Goal: Task Accomplishment & Management: Use online tool/utility

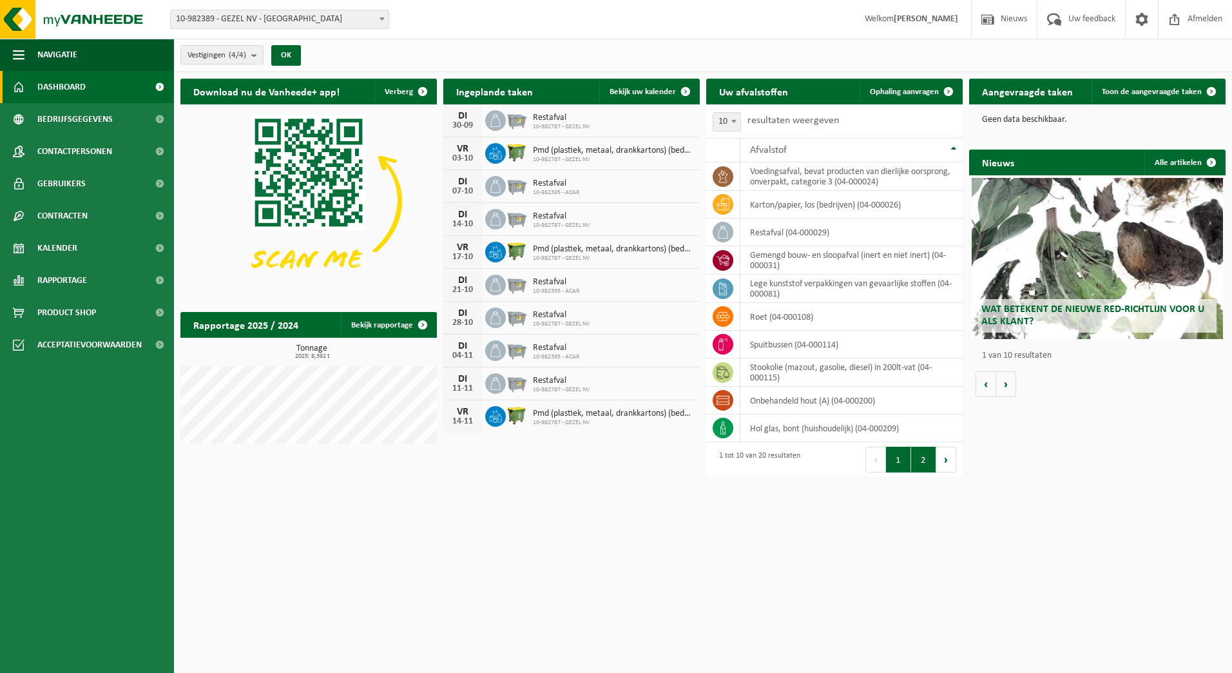
click at [921, 459] on button "2" at bounding box center [923, 460] width 25 height 26
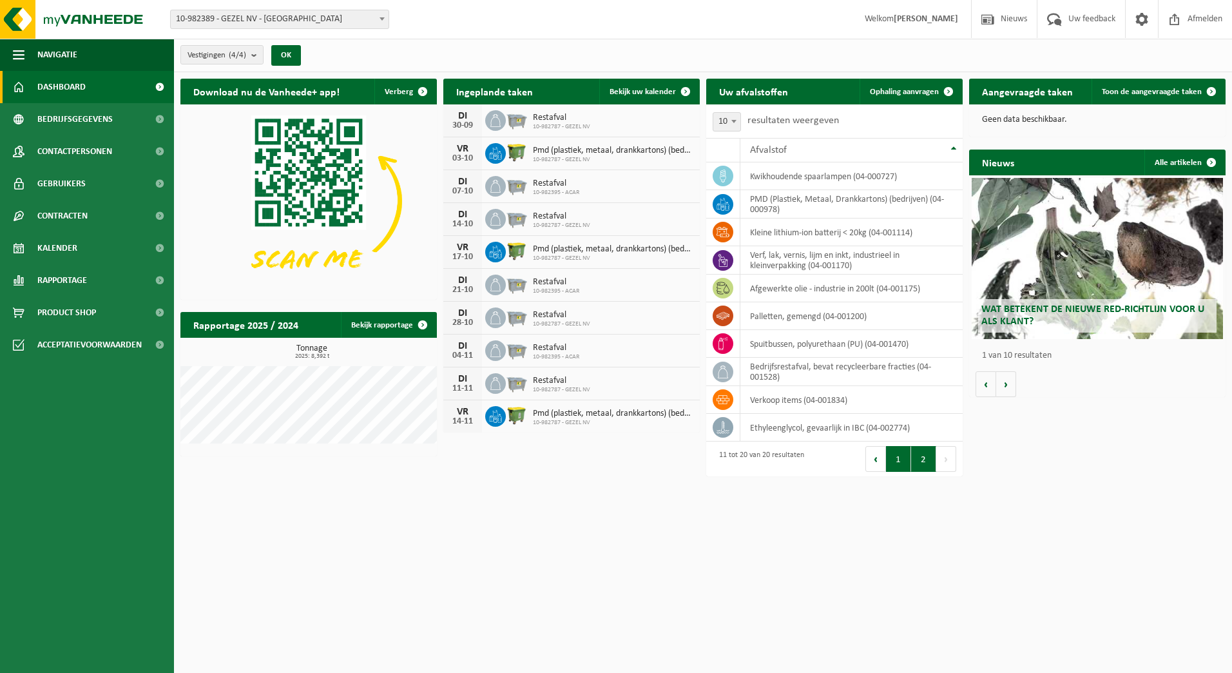
click at [896, 465] on button "1" at bounding box center [898, 459] width 25 height 26
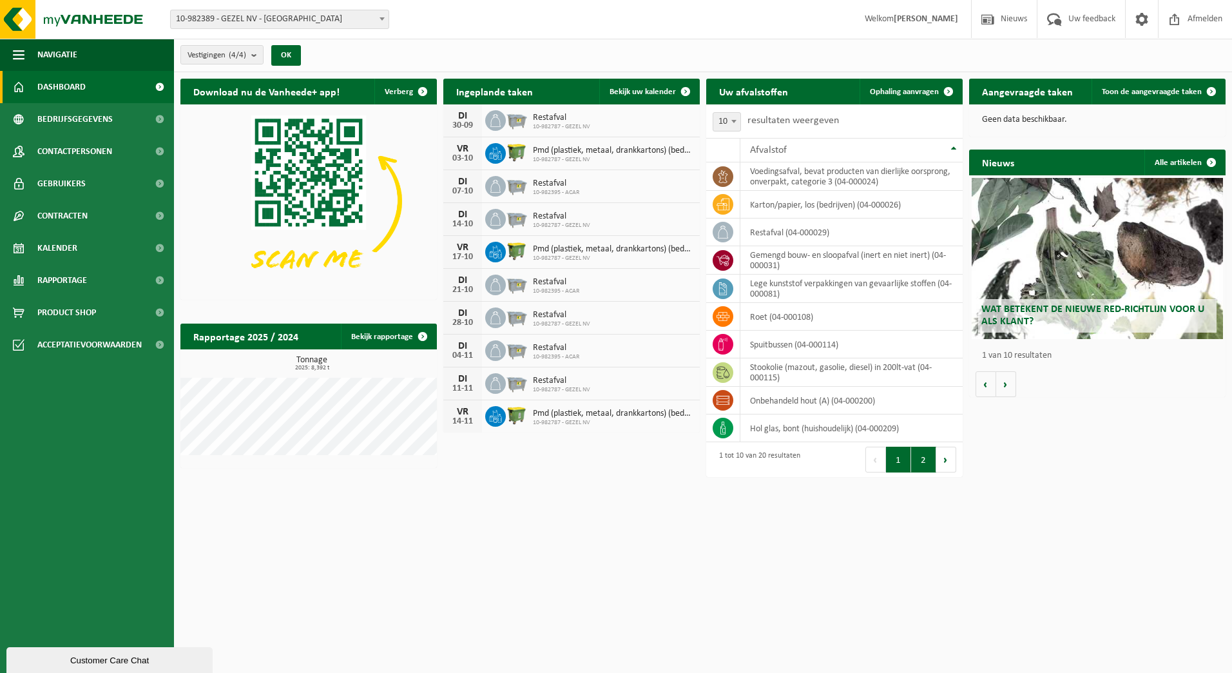
click at [924, 469] on button "2" at bounding box center [923, 460] width 25 height 26
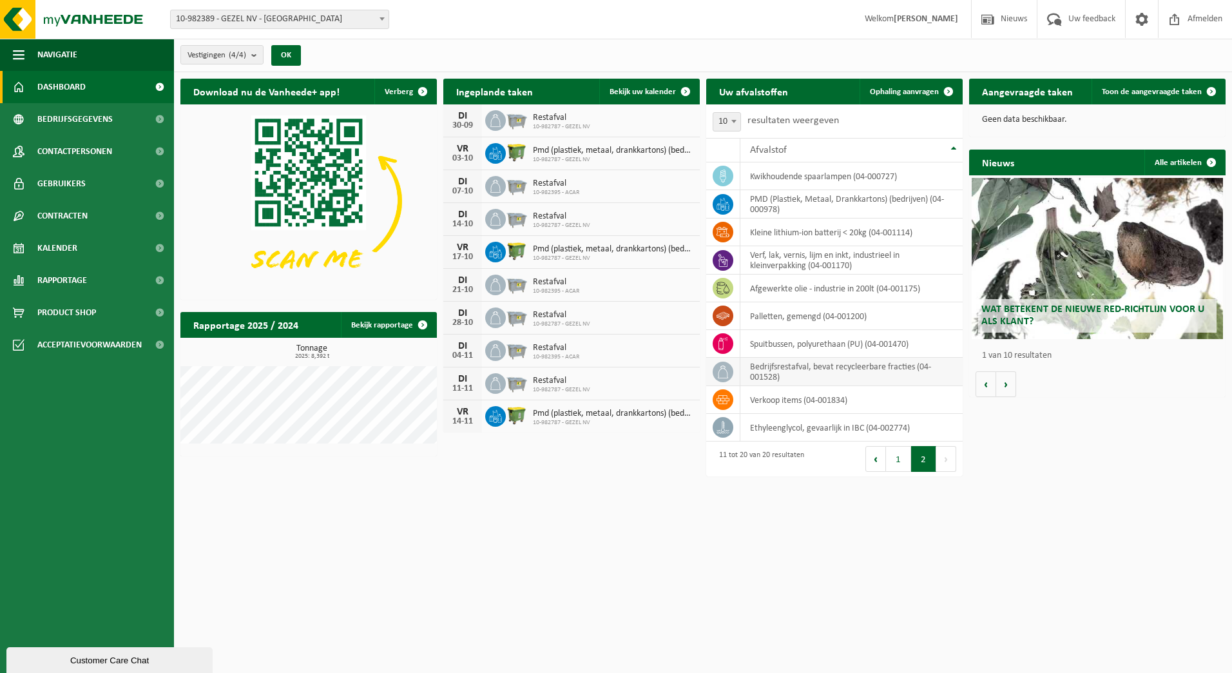
click at [762, 368] on td "bedrijfsrestafval, bevat recycleerbare fracties (04-001528)" at bounding box center [851, 372] width 222 height 28
click at [896, 456] on button "1" at bounding box center [898, 459] width 25 height 26
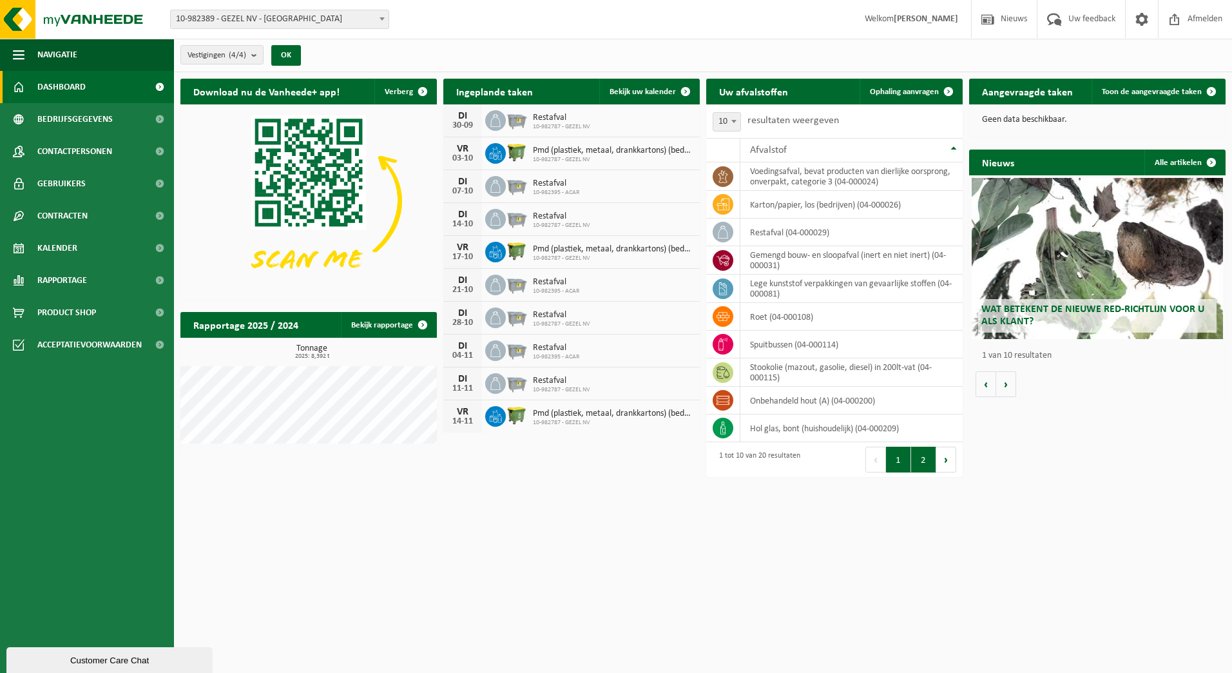
click at [918, 458] on button "2" at bounding box center [923, 460] width 25 height 26
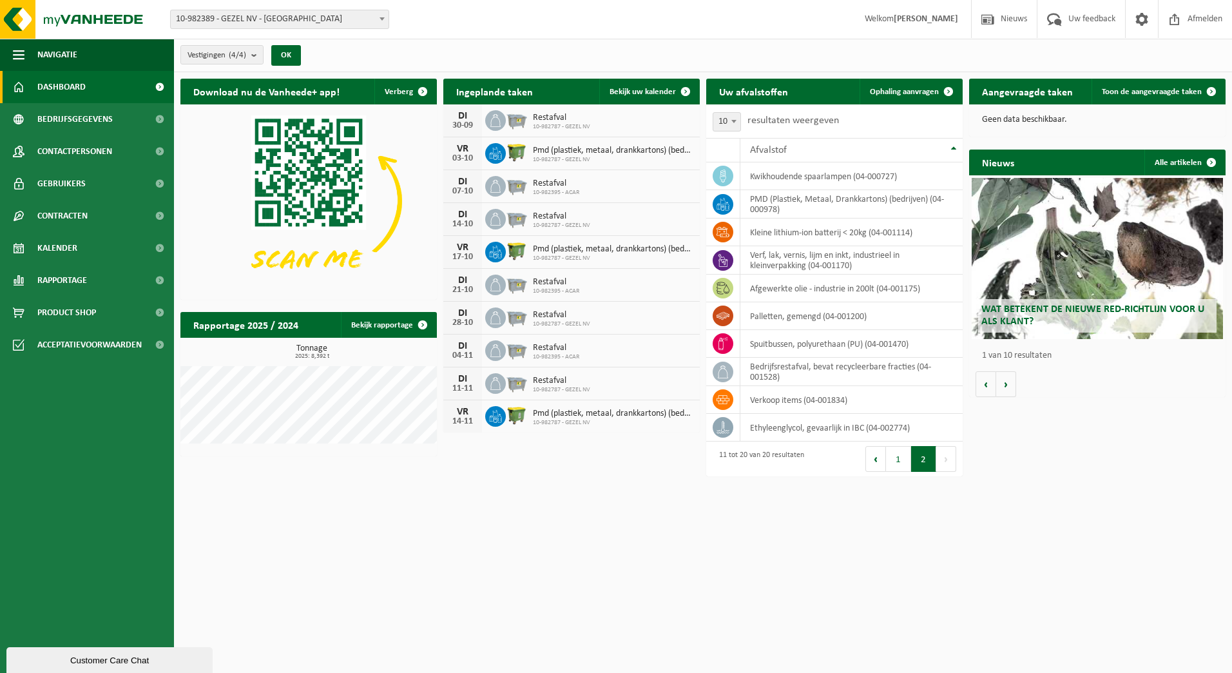
click at [267, 18] on span "10-982389 - GEZEL NV - [GEOGRAPHIC_DATA]" at bounding box center [280, 19] width 218 height 18
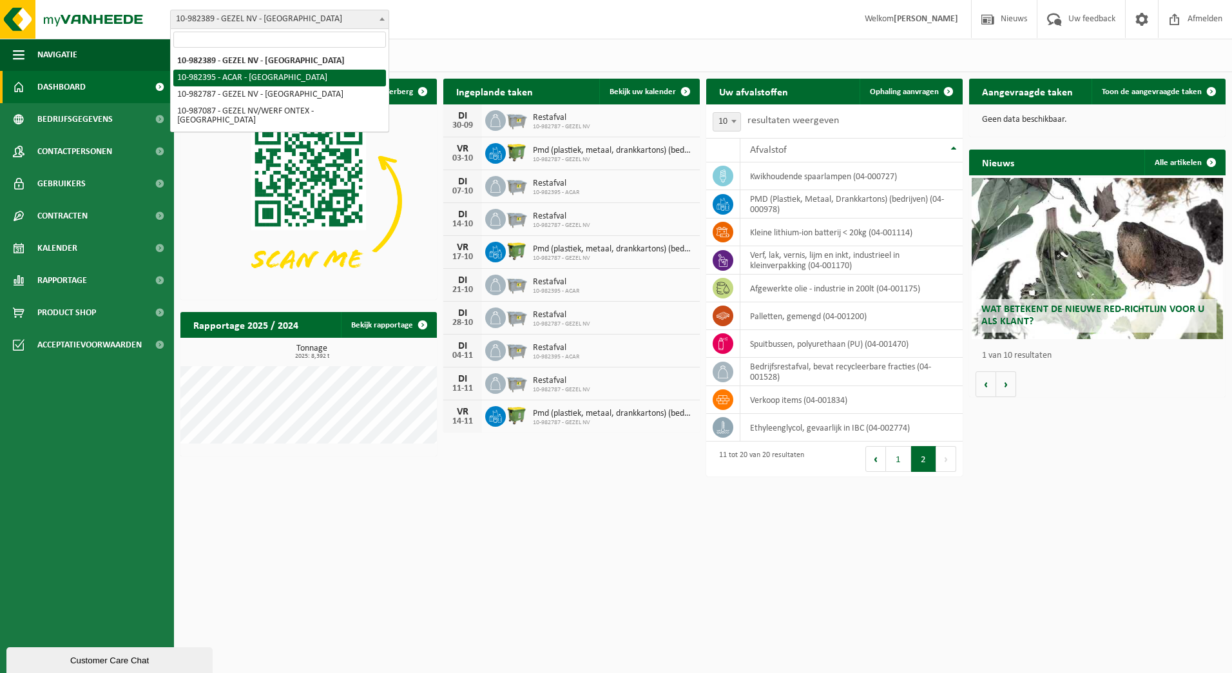
select select "162558"
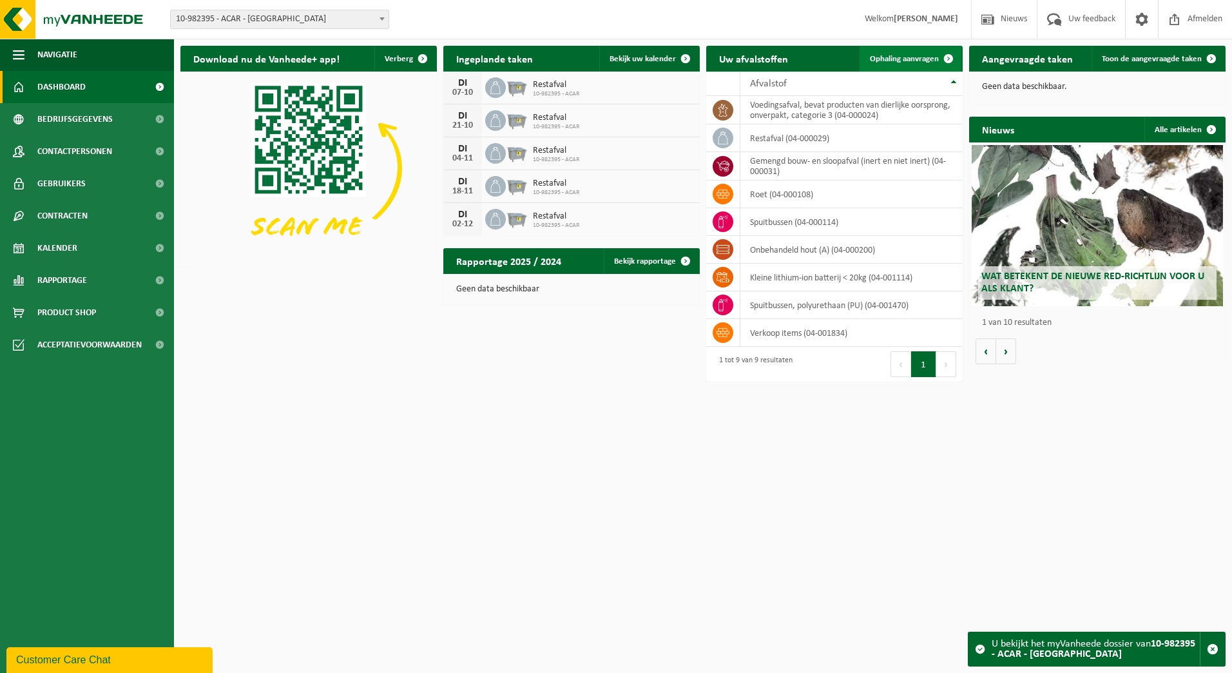
click at [907, 63] on span "Ophaling aanvragen" at bounding box center [904, 59] width 69 height 8
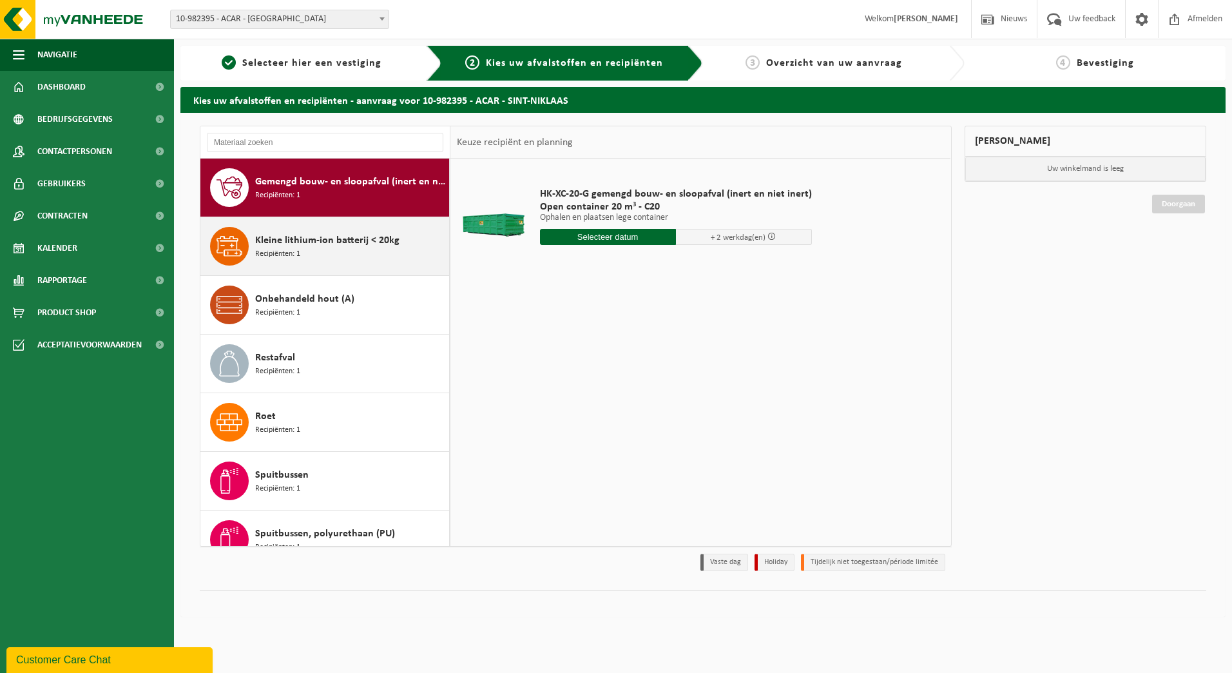
scroll to position [81, 0]
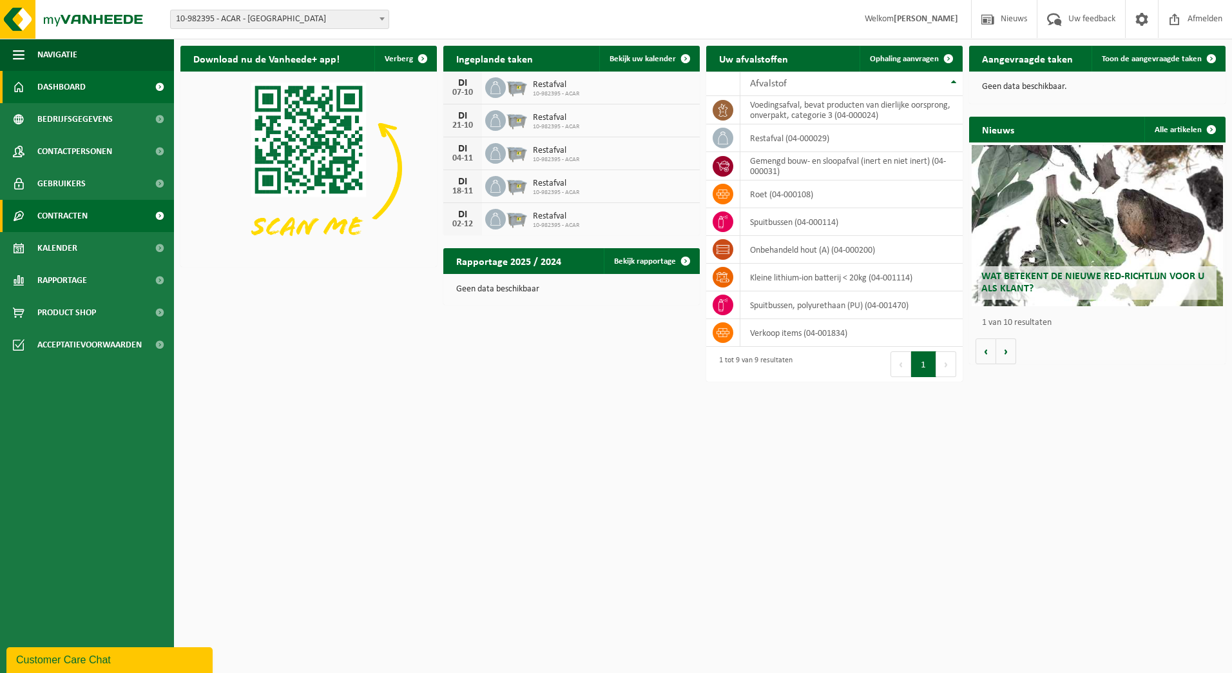
click at [79, 220] on span "Contracten" at bounding box center [62, 216] width 50 height 32
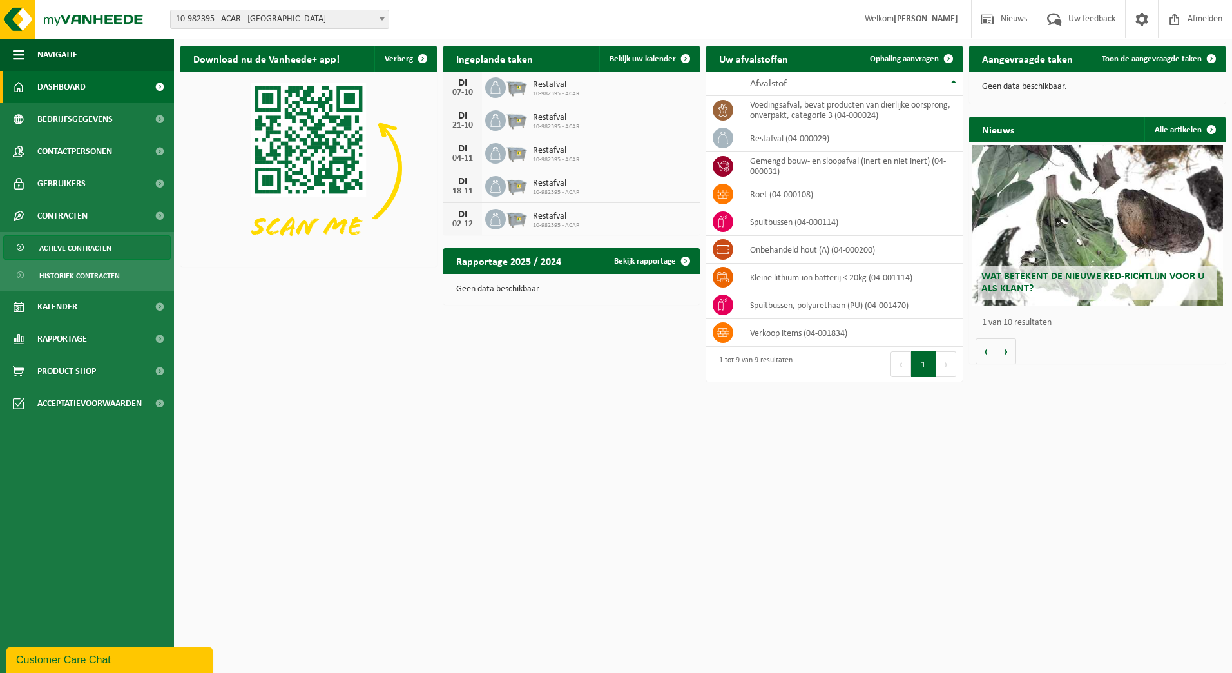
click at [35, 244] on link "Actieve contracten" at bounding box center [87, 247] width 168 height 24
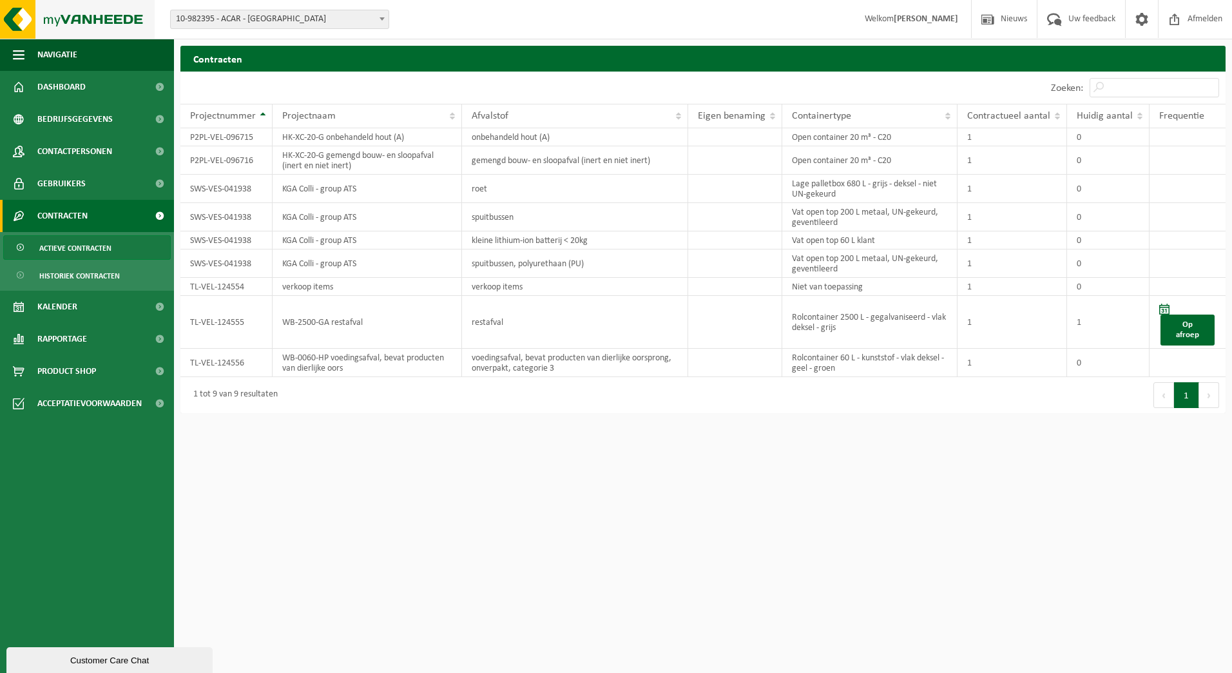
click at [56, 22] on img at bounding box center [77, 19] width 155 height 39
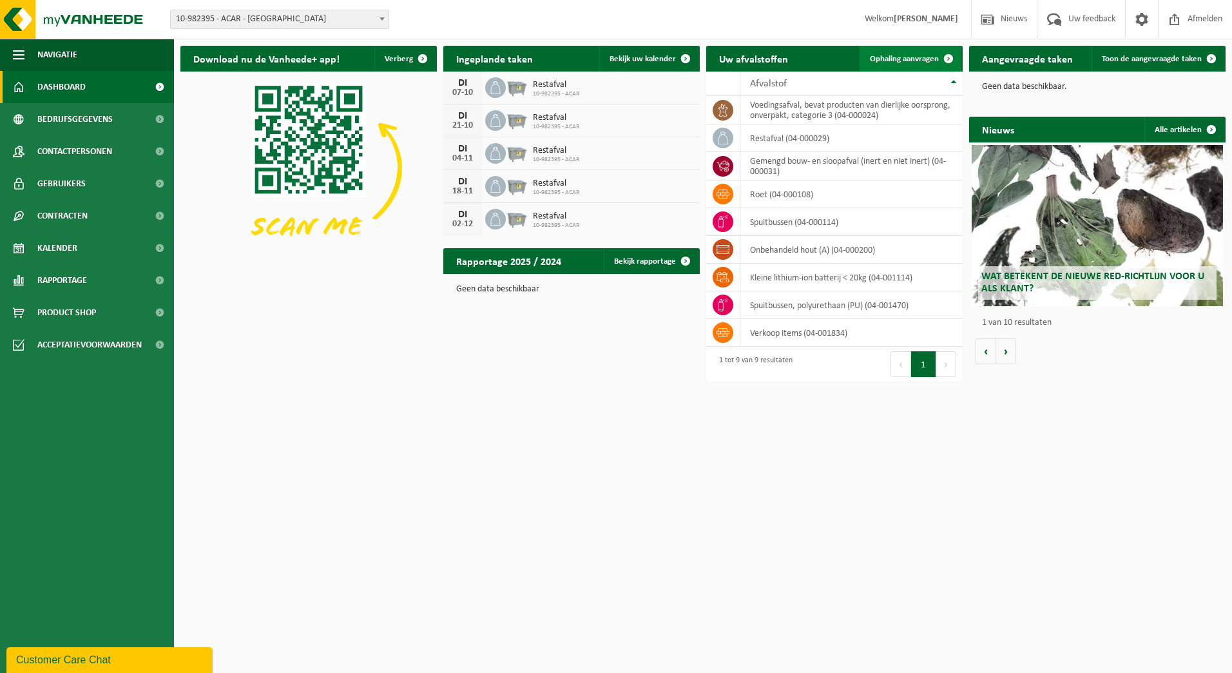
click at [902, 63] on span "Ophaling aanvragen" at bounding box center [904, 59] width 69 height 8
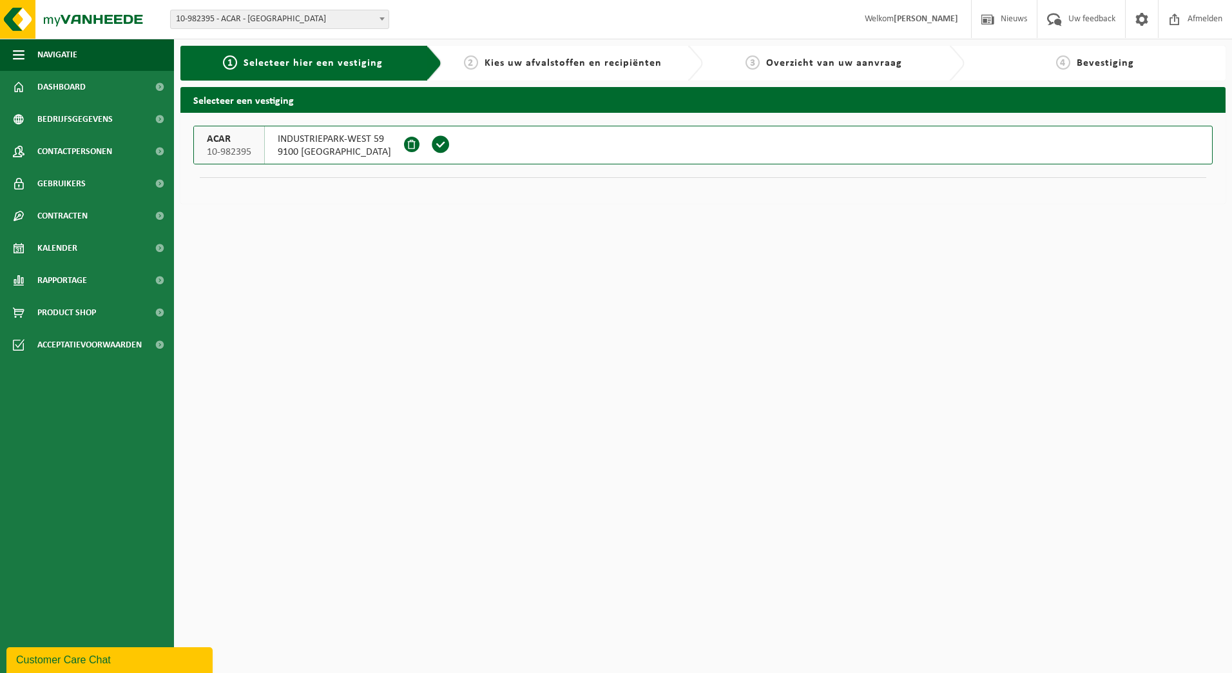
click at [434, 143] on span at bounding box center [440, 144] width 19 height 19
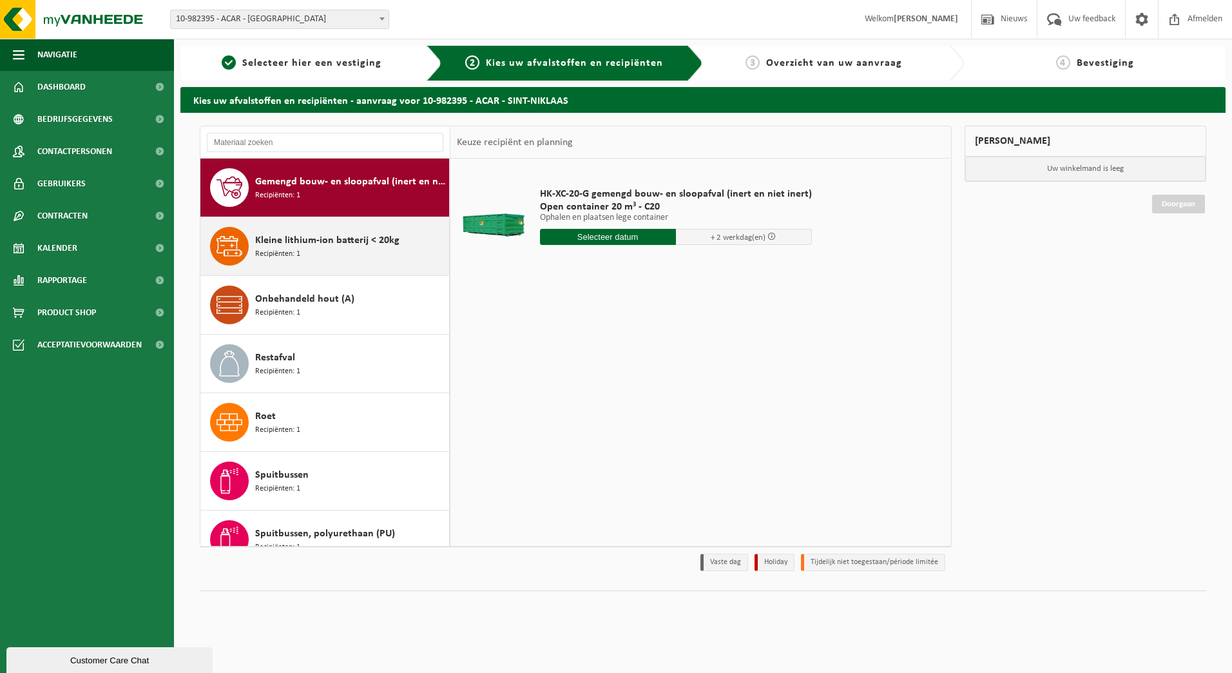
click at [328, 250] on div "Kleine lithium-ion batterij < 20kg Recipiënten: 1" at bounding box center [350, 246] width 191 height 39
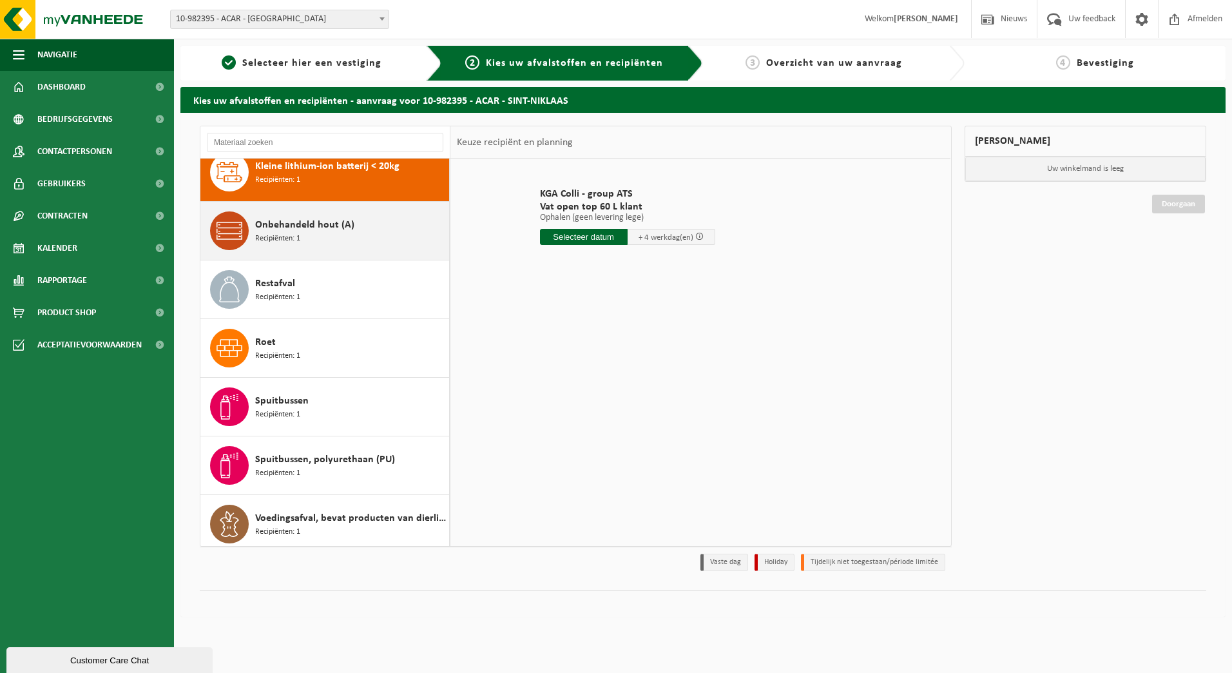
scroll to position [81, 0]
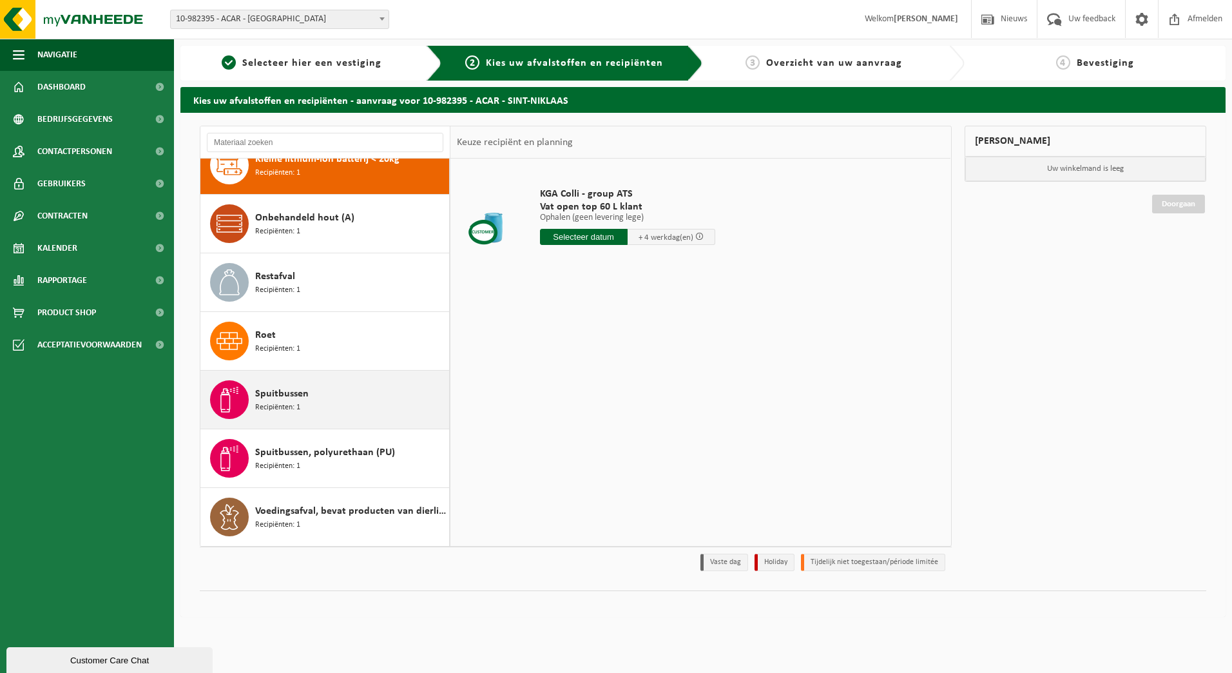
click at [305, 406] on div "Spuitbussen Recipiënten: 1" at bounding box center [350, 399] width 191 height 39
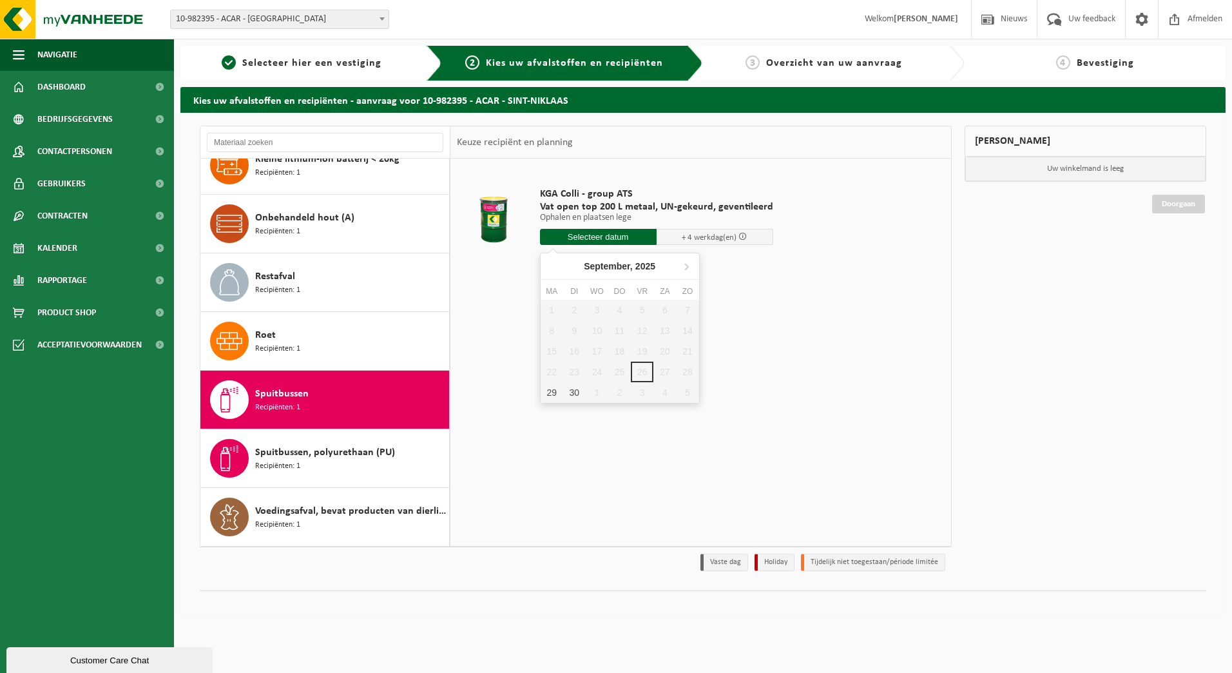
click at [590, 233] on input "text" at bounding box center [598, 237] width 117 height 16
click at [539, 453] on div "KGA Colli - group ATS Vat open top 200 L metaal, UN-gekeurd, geventileerd Ophal…" at bounding box center [700, 352] width 500 height 387
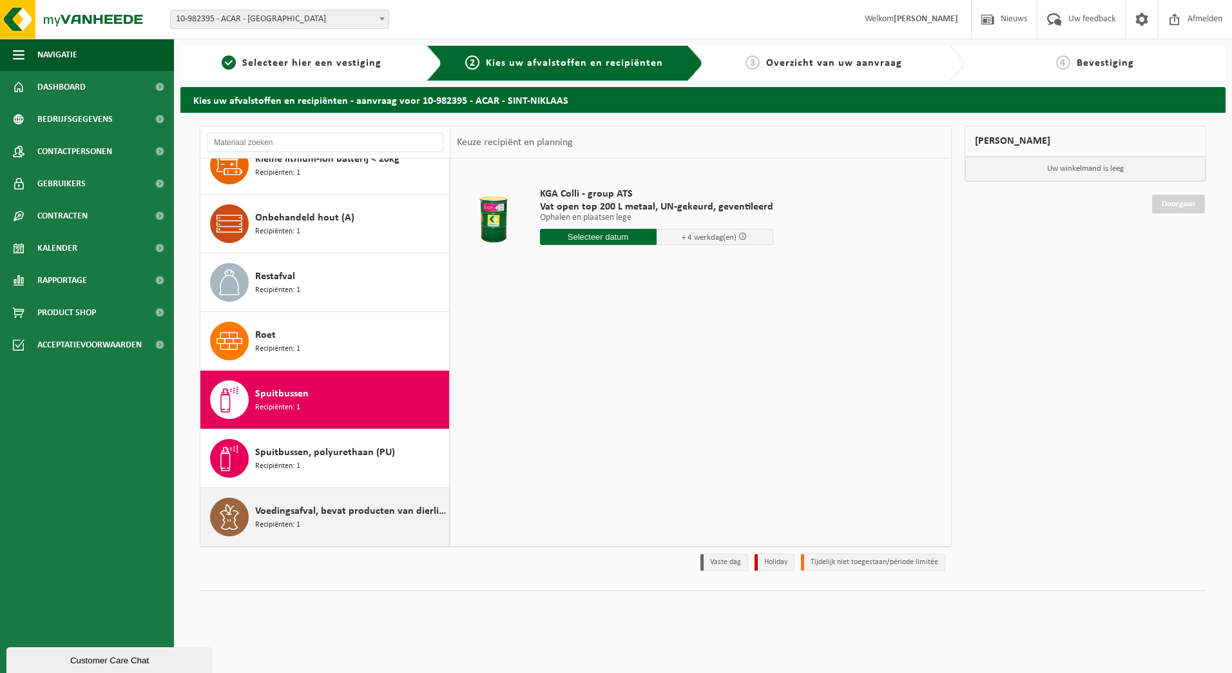
click at [309, 541] on div "Voedingsafval, bevat producten van dierlijke oorsprong, onverpakt, categorie 3 …" at bounding box center [324, 517] width 249 height 58
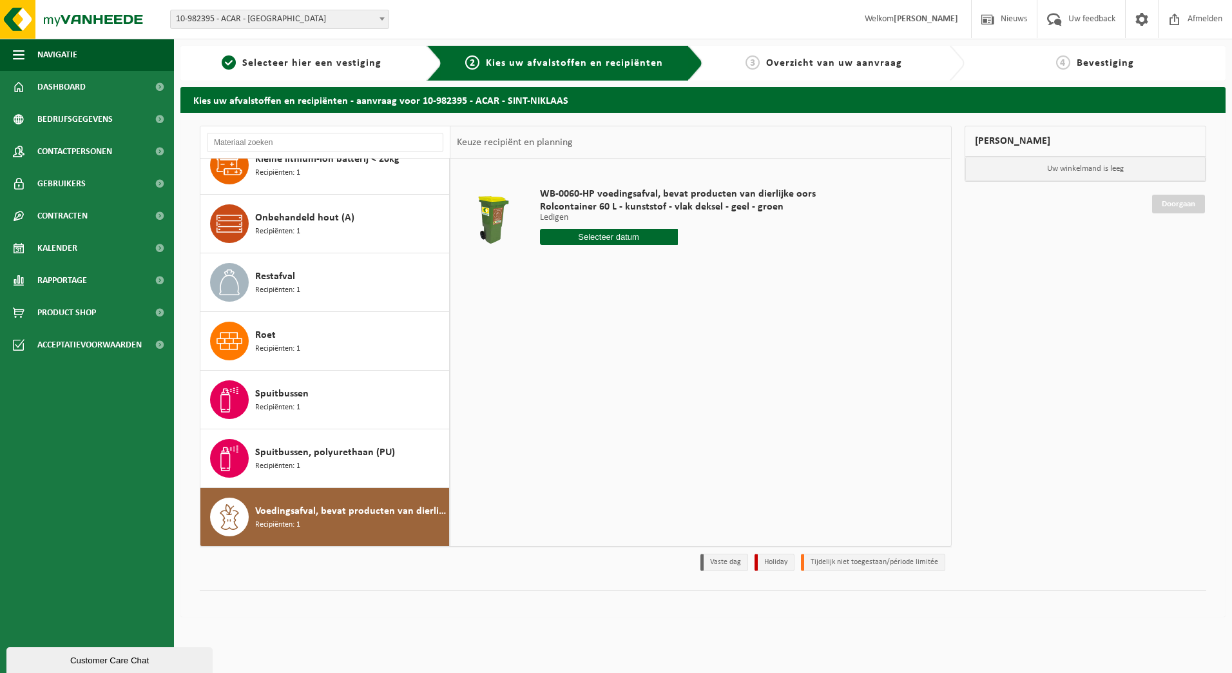
click at [580, 240] on input "text" at bounding box center [609, 237] width 138 height 16
click at [519, 412] on div "WB-0060-HP voedingsafval, bevat producten van dierlijke oors Rolcontainer 60 L …" at bounding box center [700, 352] width 500 height 387
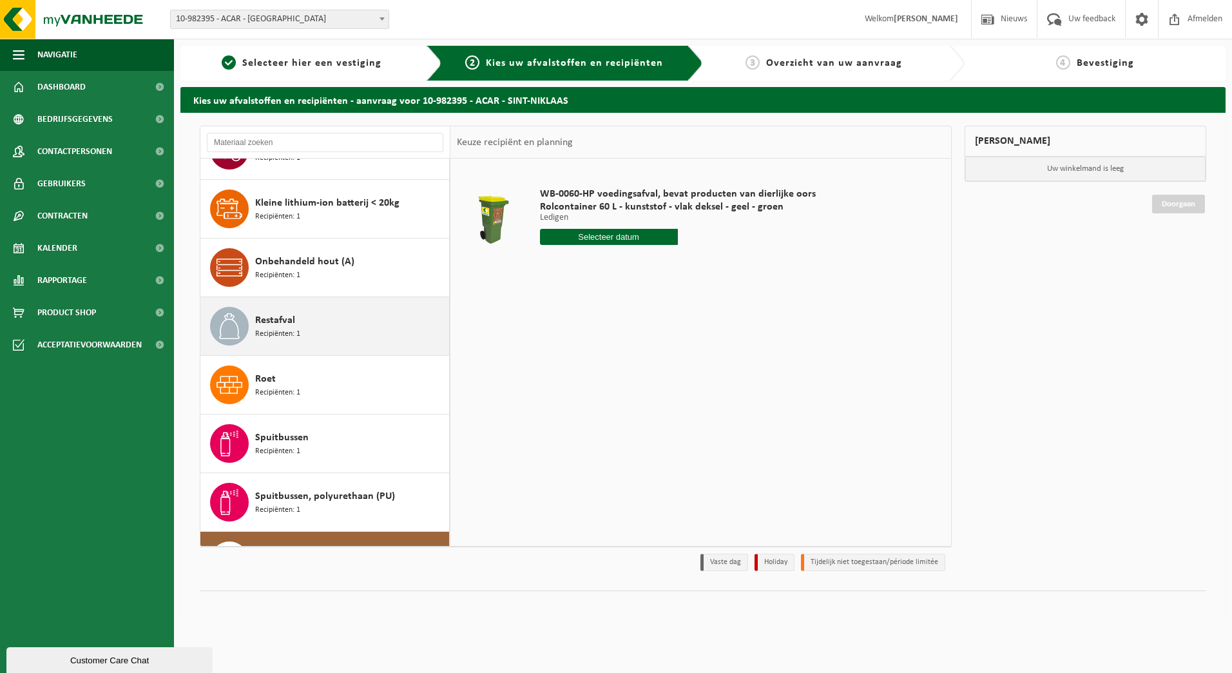
scroll to position [0, 0]
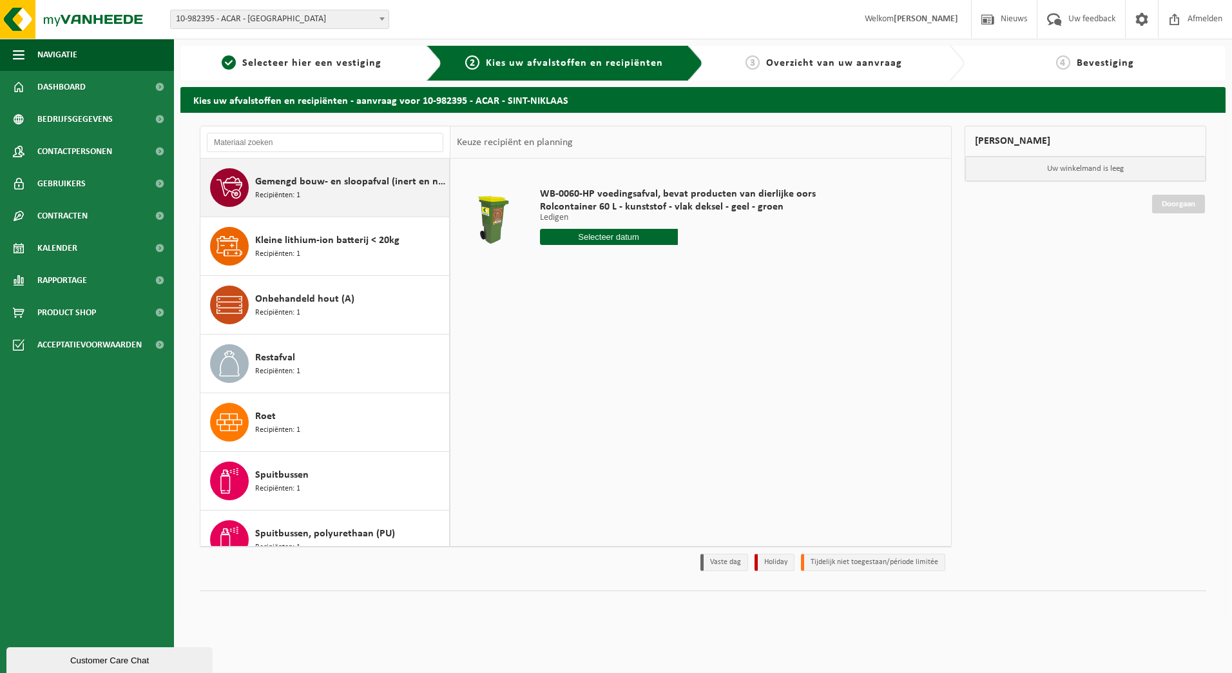
click at [286, 200] on span "Recipiënten: 1" at bounding box center [277, 195] width 45 height 12
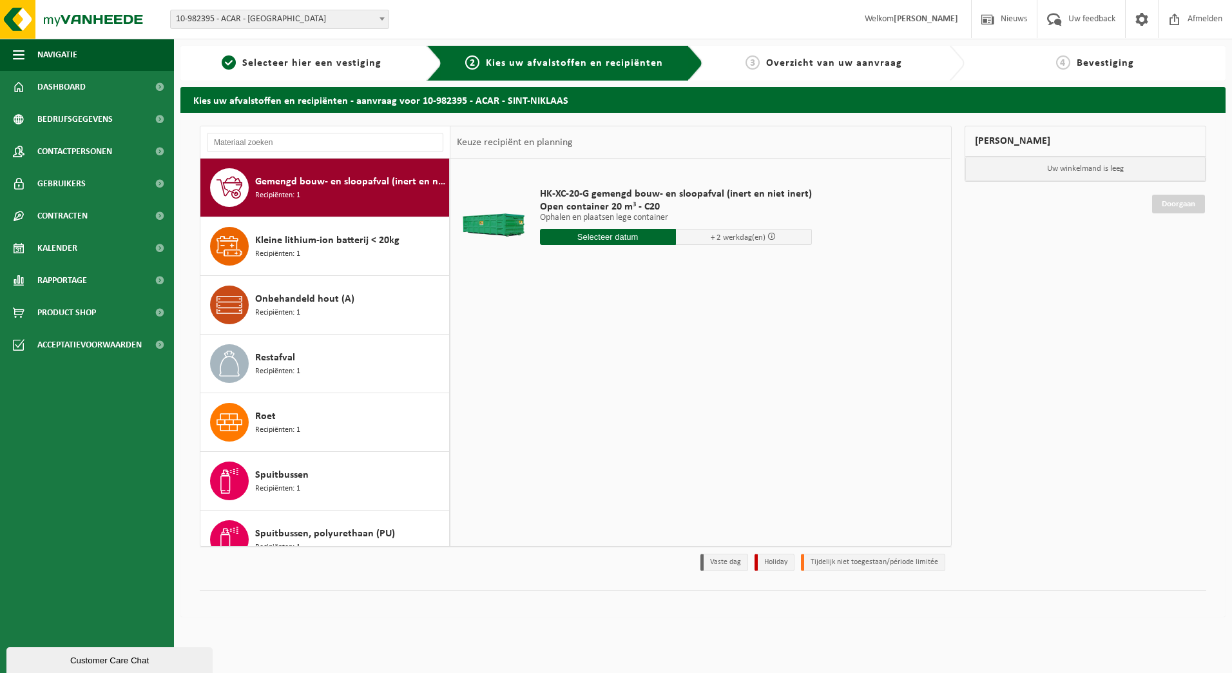
click at [596, 236] on input "text" at bounding box center [608, 237] width 136 height 16
click at [767, 240] on span at bounding box center [771, 236] width 8 height 8
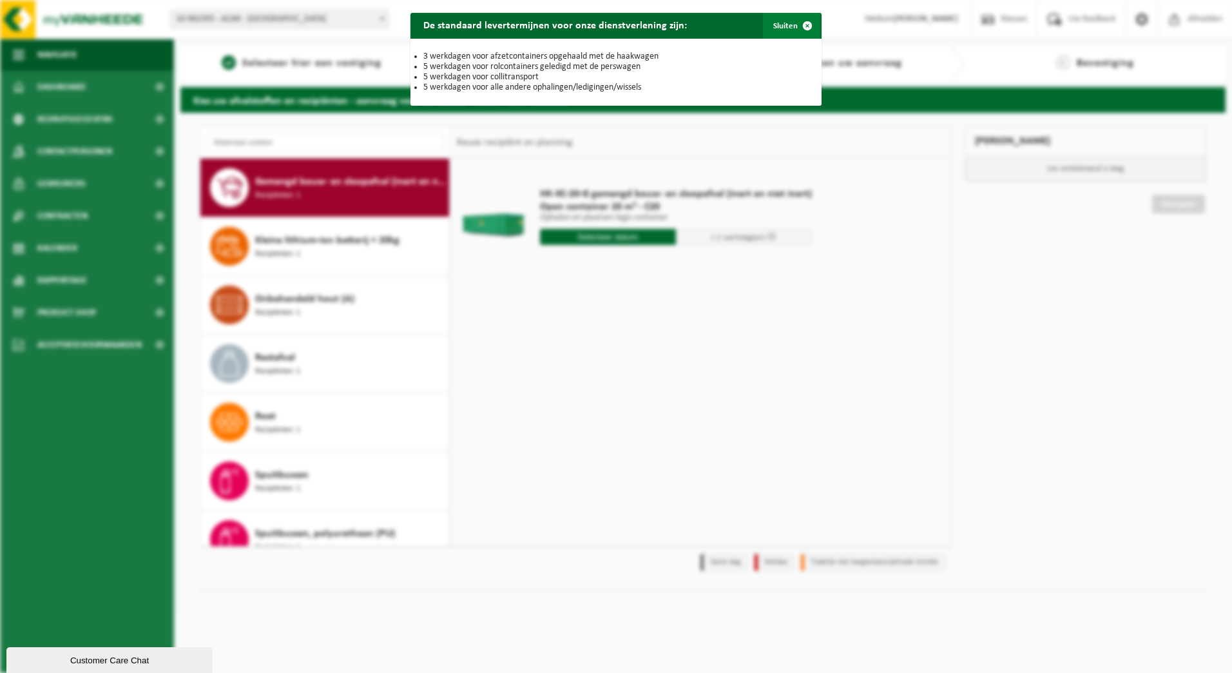
click at [800, 21] on span "button" at bounding box center [807, 26] width 26 height 26
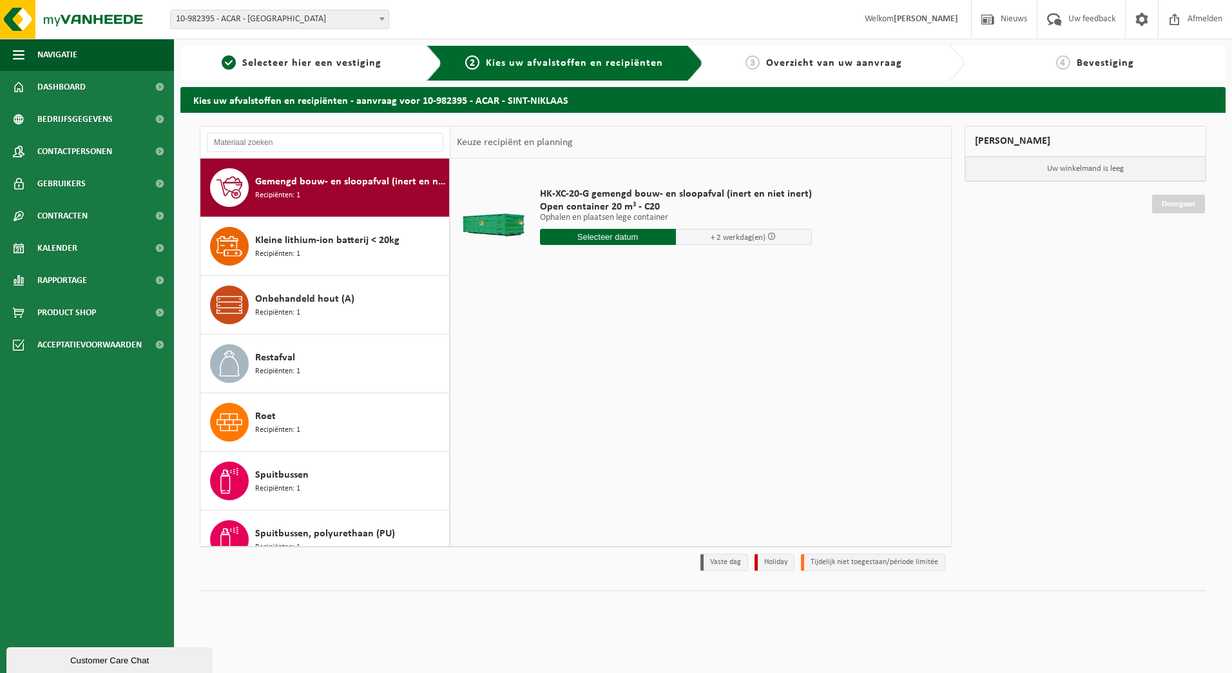
click at [534, 318] on div "HK-XC-20-G gemengd bouw- en sloopafval (inert en niet inert) Open container 20 …" at bounding box center [700, 352] width 500 height 387
click at [631, 242] on input "text" at bounding box center [608, 237] width 136 height 16
click at [695, 267] on icon at bounding box center [686, 266] width 21 height 21
click at [691, 267] on icon at bounding box center [686, 266] width 21 height 21
click at [554, 266] on icon at bounding box center [553, 266] width 21 height 21
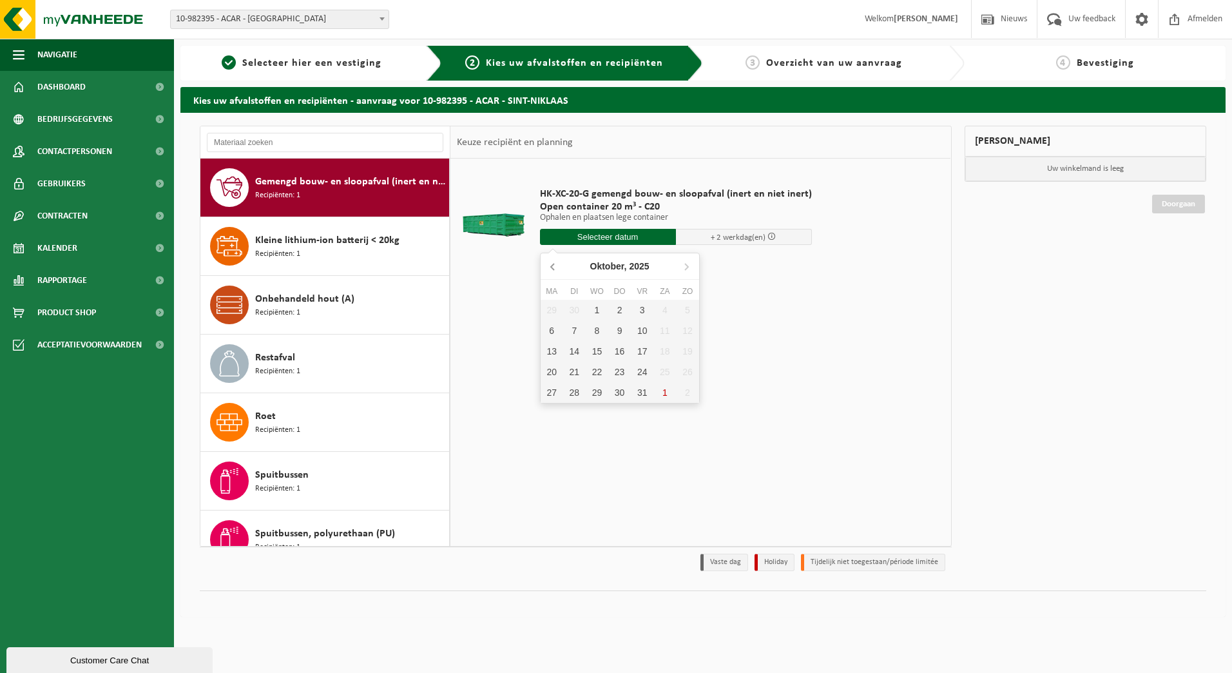
click at [554, 266] on icon at bounding box center [553, 266] width 21 height 21
click at [746, 307] on div "HK-XC-20-G gemengd bouw- en sloopafval (inert en niet inert) Open container 20 …" at bounding box center [700, 352] width 500 height 387
click at [767, 236] on span at bounding box center [771, 236] width 8 height 8
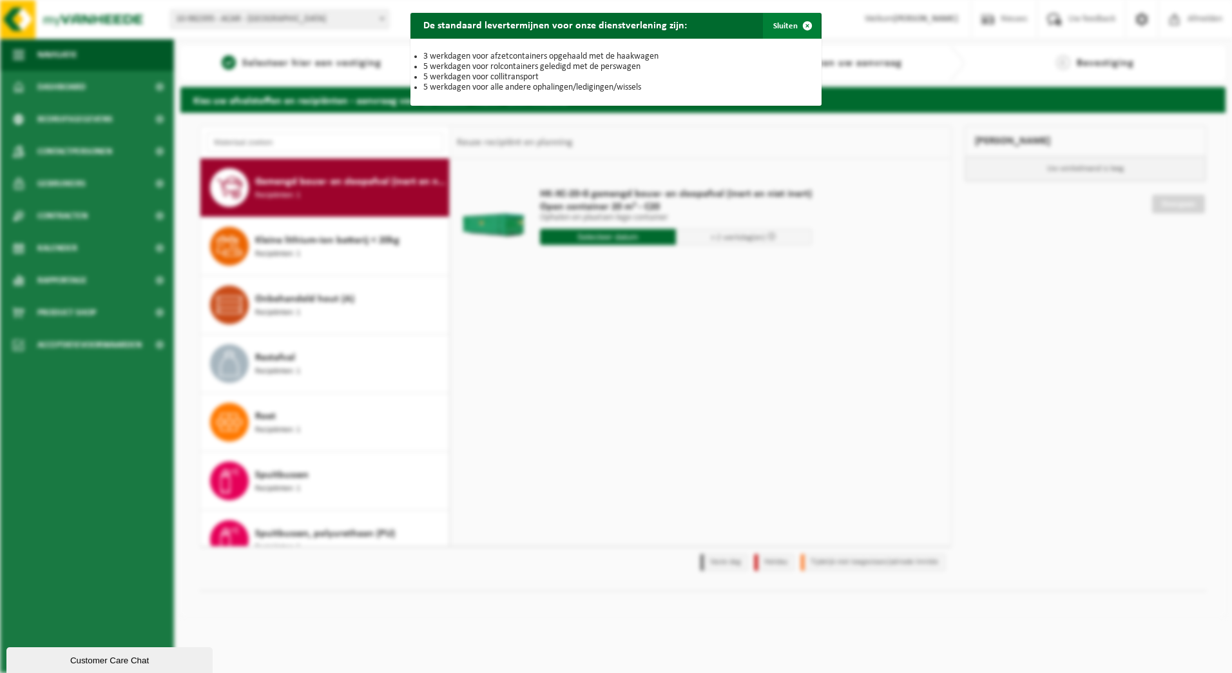
click at [802, 28] on span "button" at bounding box center [807, 26] width 26 height 26
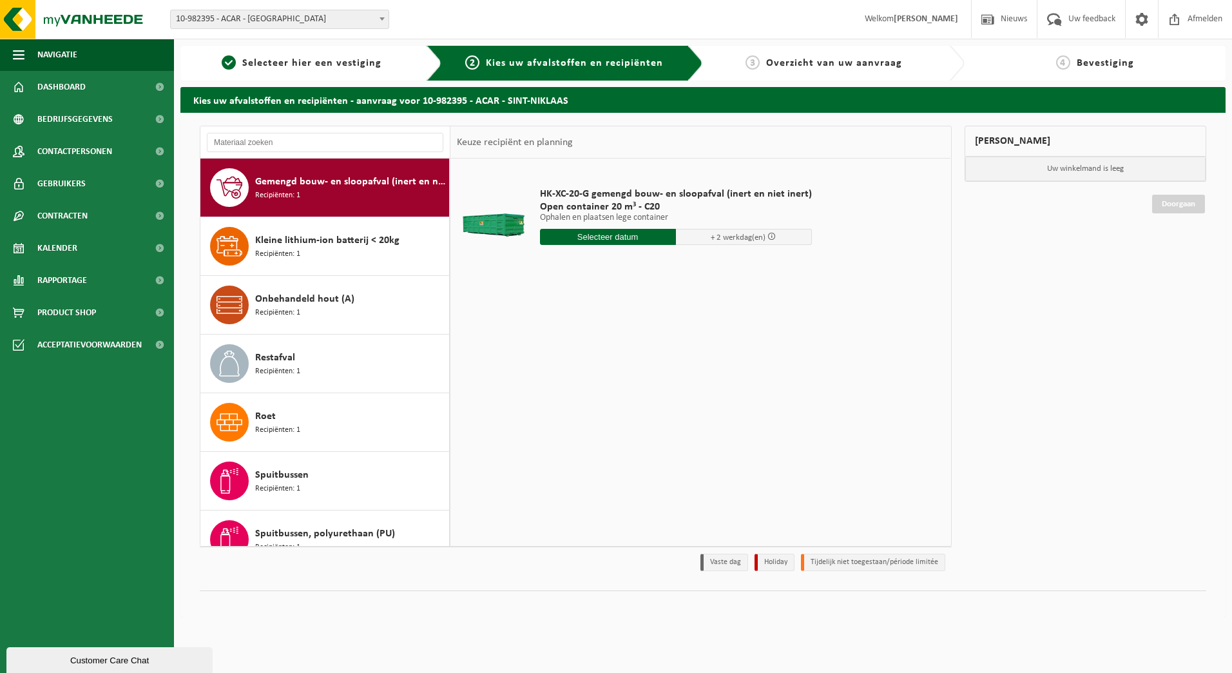
click at [675, 344] on div "HK-XC-20-G gemengd bouw- en sloopafval (inert en niet inert) Open container 20 …" at bounding box center [700, 352] width 500 height 387
click at [293, 235] on span "Kleine lithium-ion batterij < 20kg" at bounding box center [327, 240] width 144 height 15
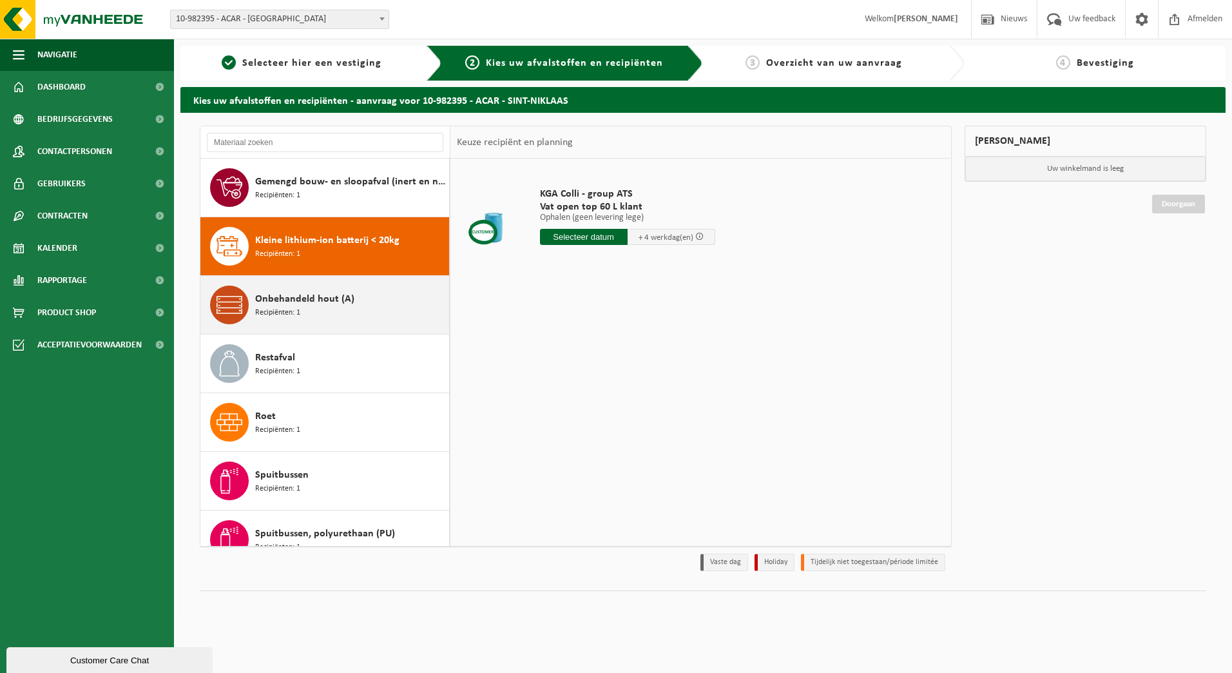
click at [311, 311] on div "Onbehandeld hout (A) Recipiënten: 1" at bounding box center [350, 304] width 191 height 39
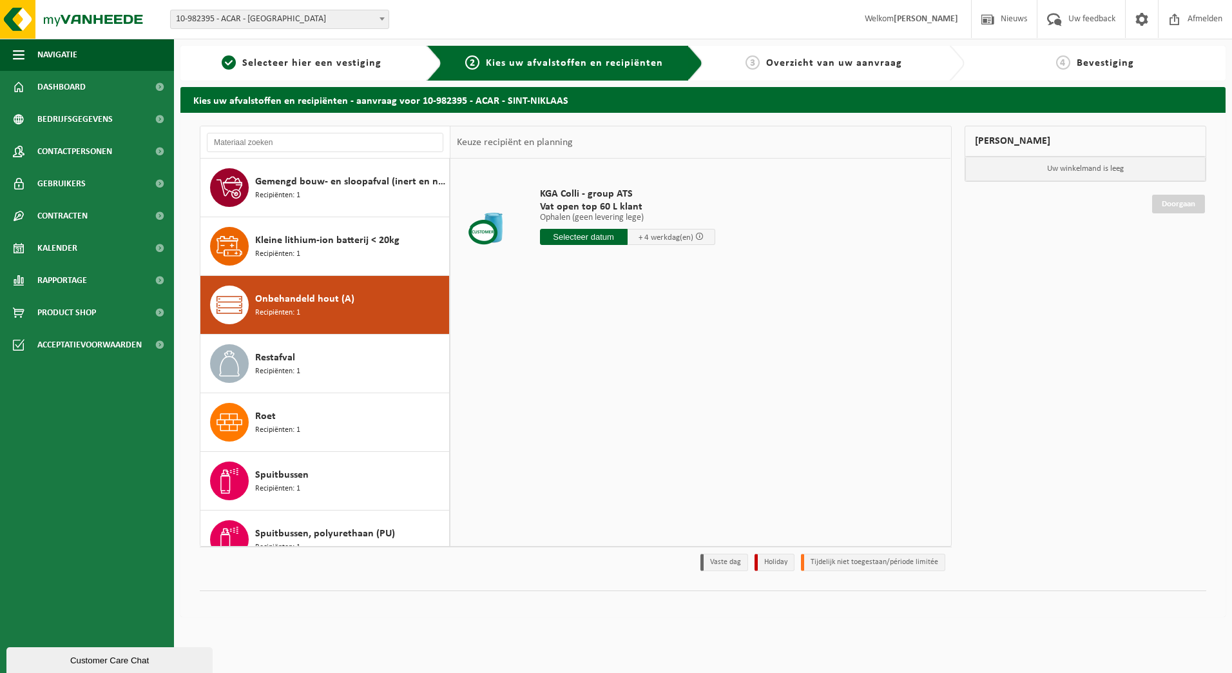
scroll to position [81, 0]
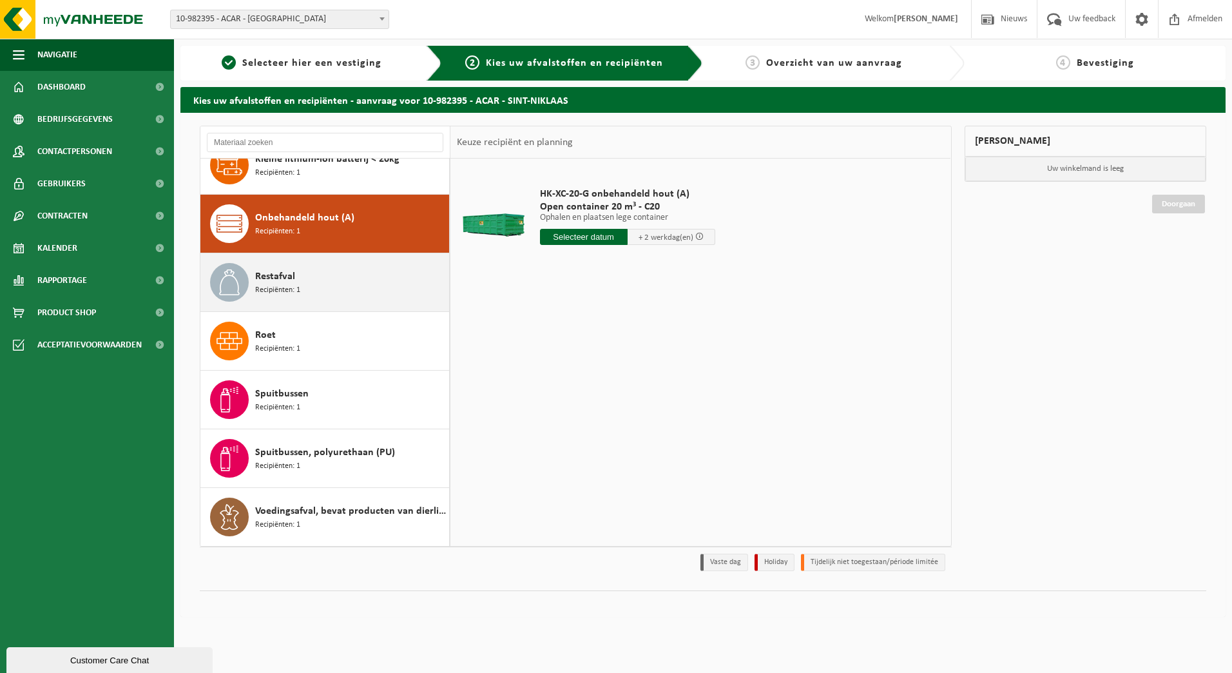
click at [317, 298] on div "Restafval Recipiënten: 1" at bounding box center [350, 282] width 191 height 39
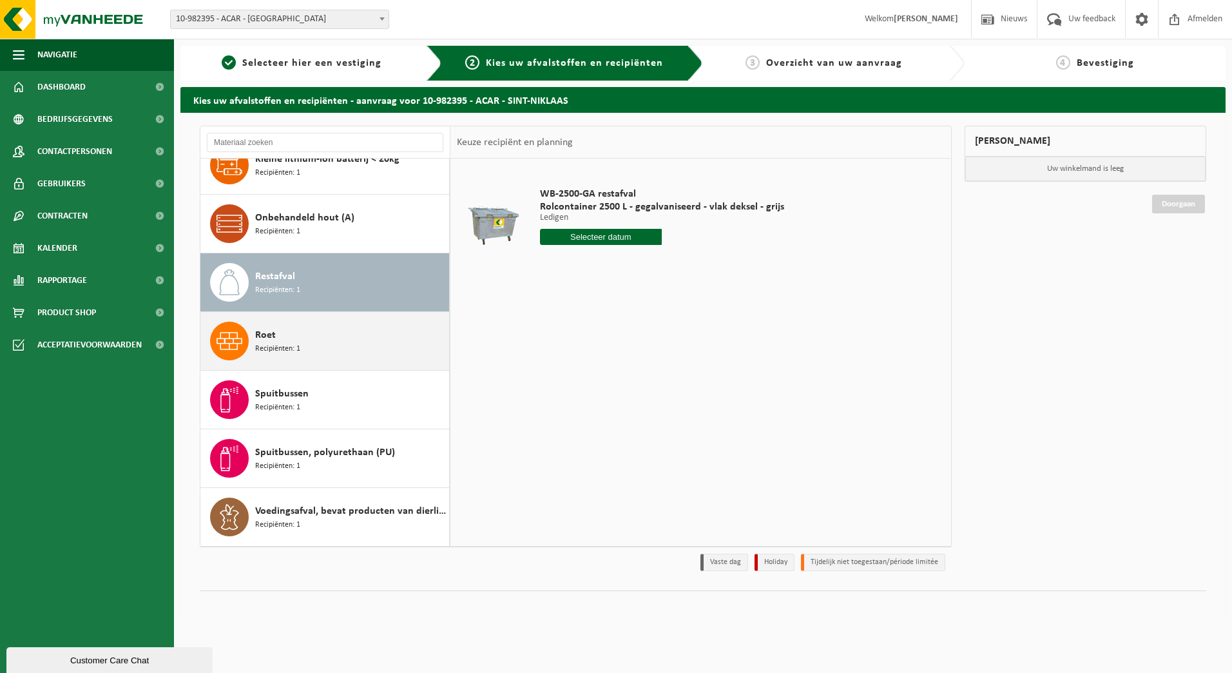
click at [313, 352] on div "Roet Recipiënten: 1" at bounding box center [350, 341] width 191 height 39
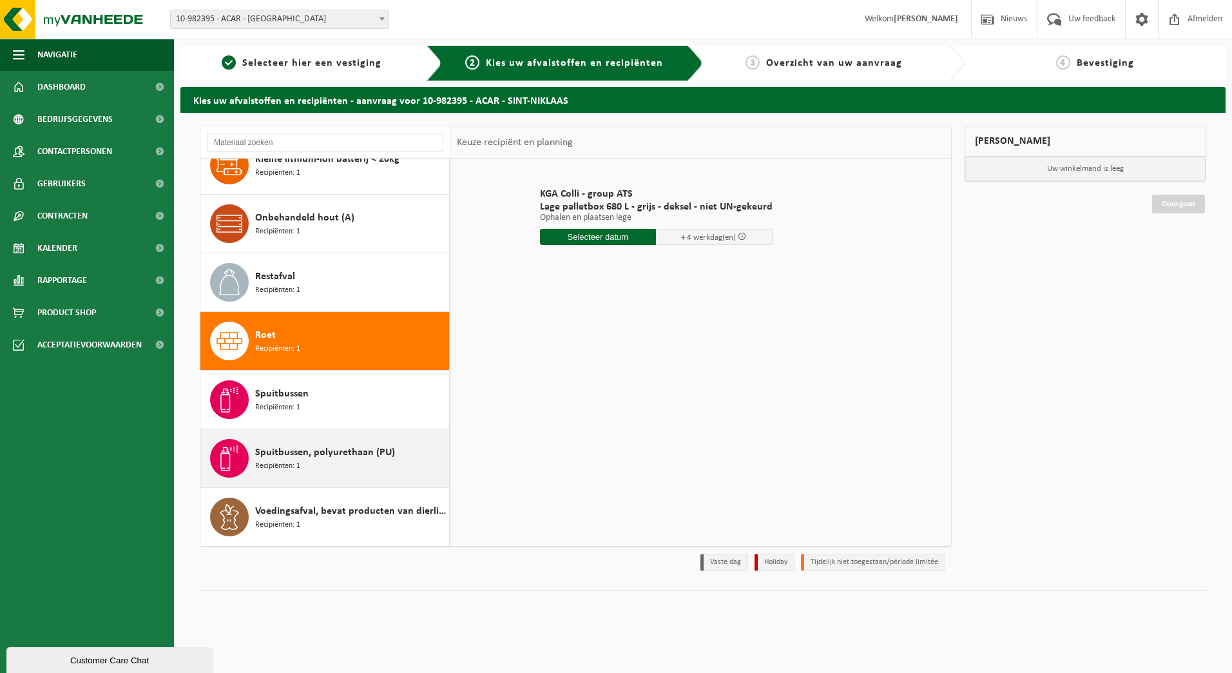
scroll to position [0, 0]
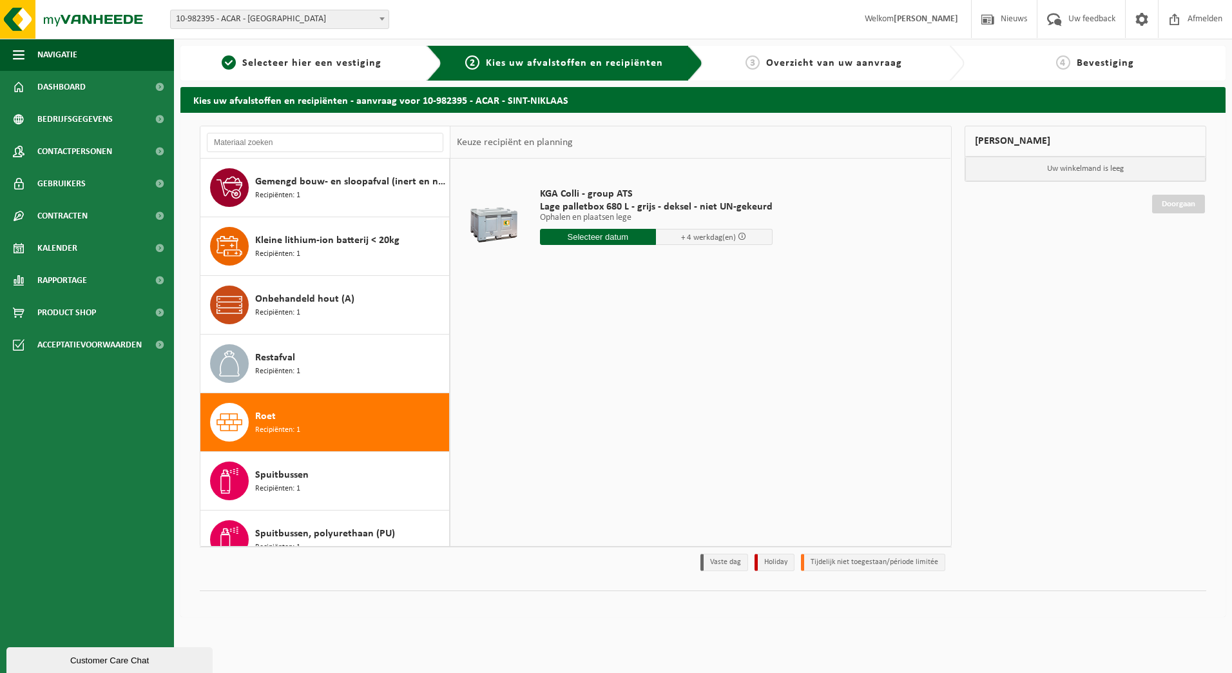
click at [743, 613] on div "Gemengd bouw- en sloopafval (inert en niet inert) Recipiënten: 1 Kleine lithium…" at bounding box center [702, 365] width 1045 height 504
